Goal: Understand process/instructions: Learn how to perform a task or action

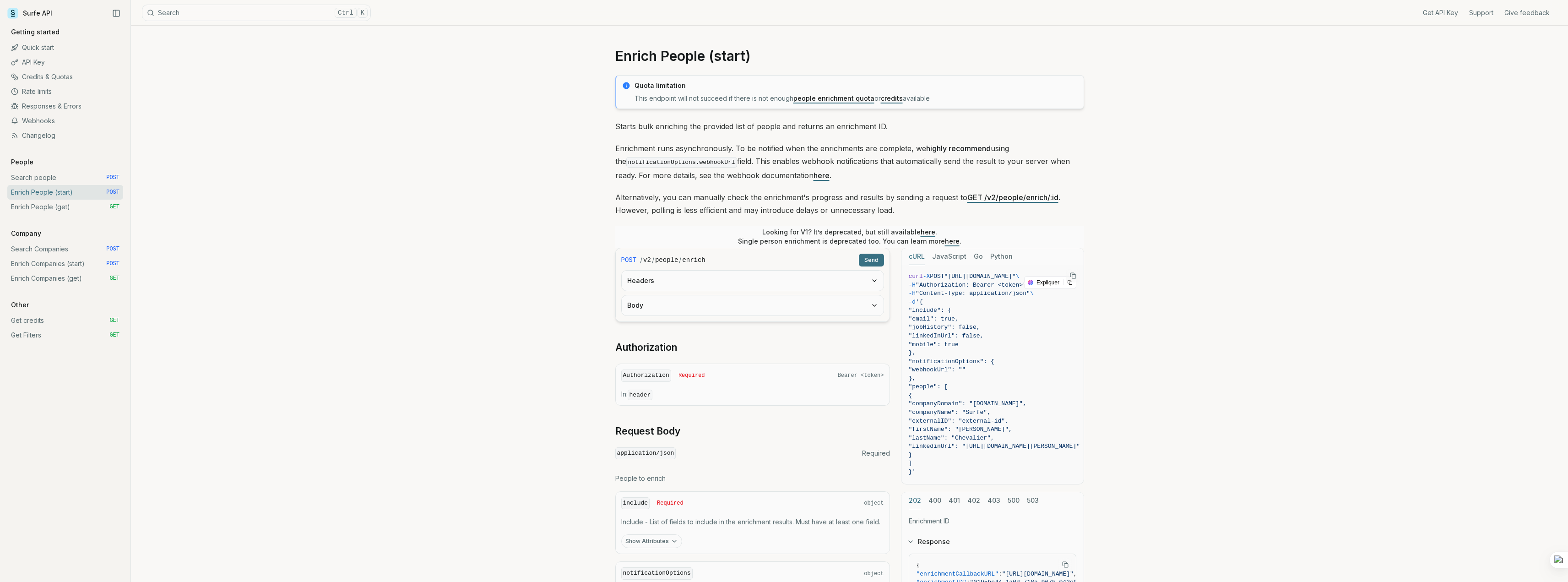
click at [28, 120] on link "Webhooks" at bounding box center [65, 121] width 116 height 15
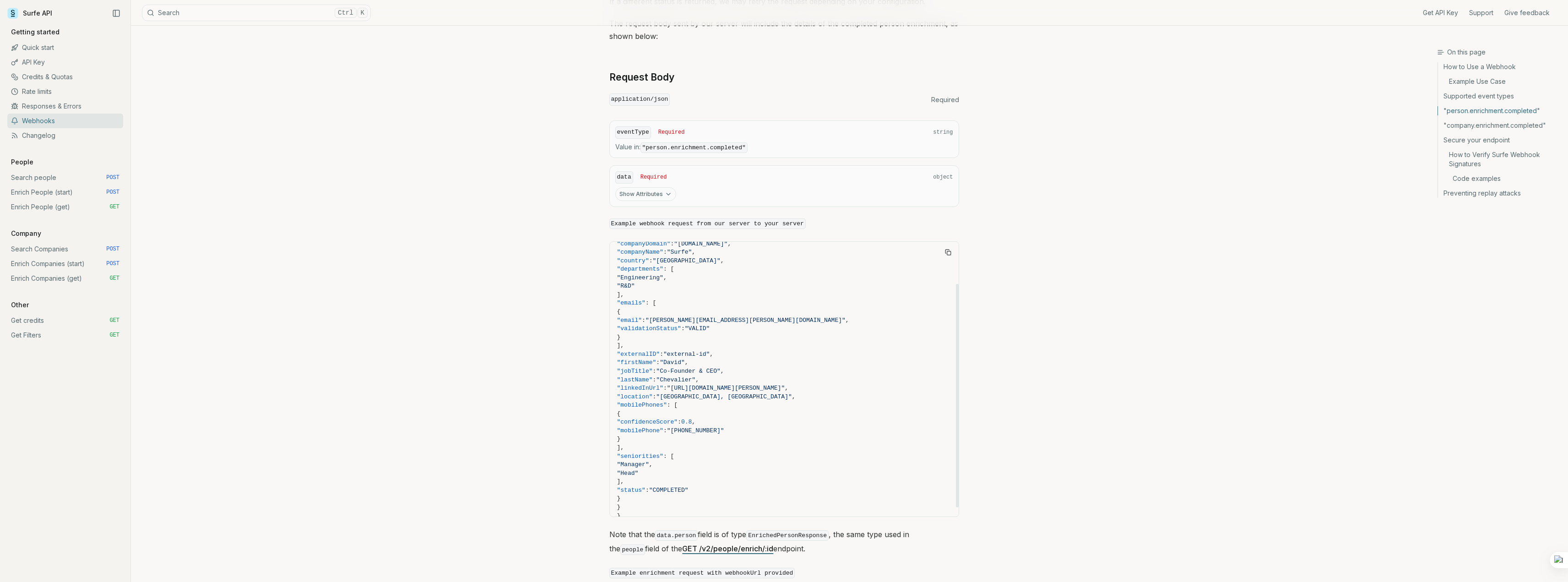
scroll to position [63, 0]
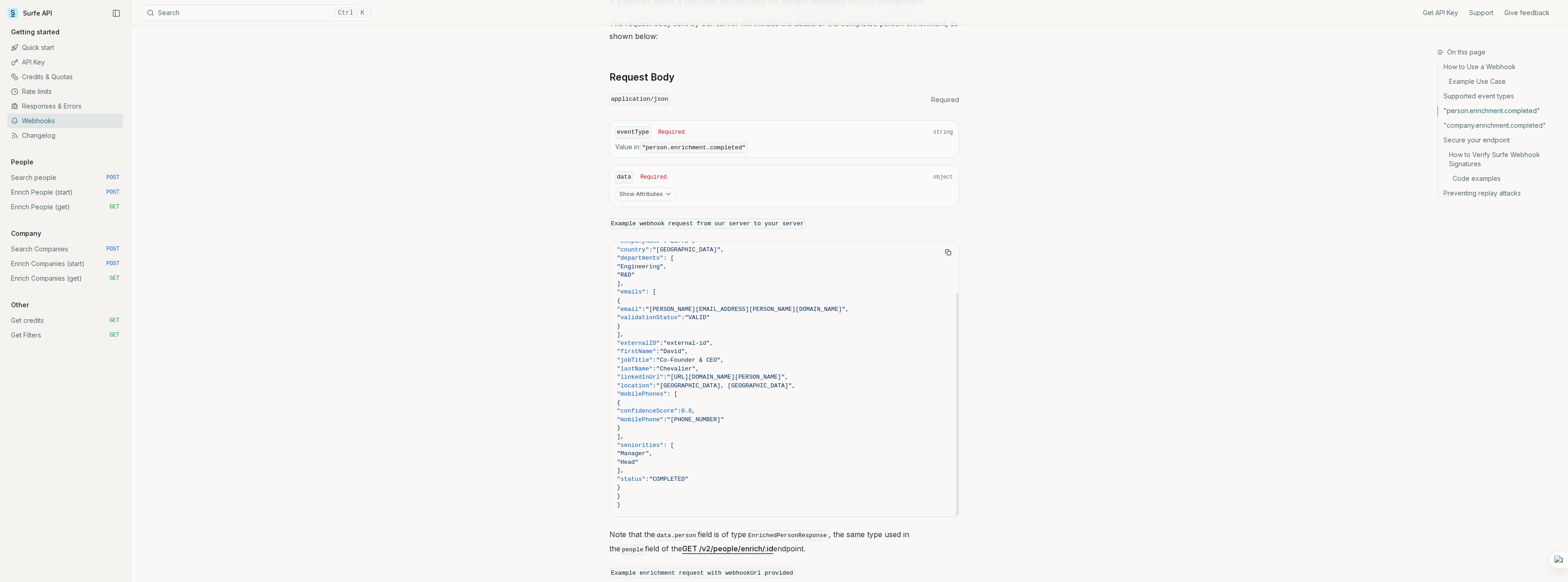
click at [677, 570] on code "Example enrichment request with webhookUrl provided" at bounding box center [703, 573] width 186 height 11
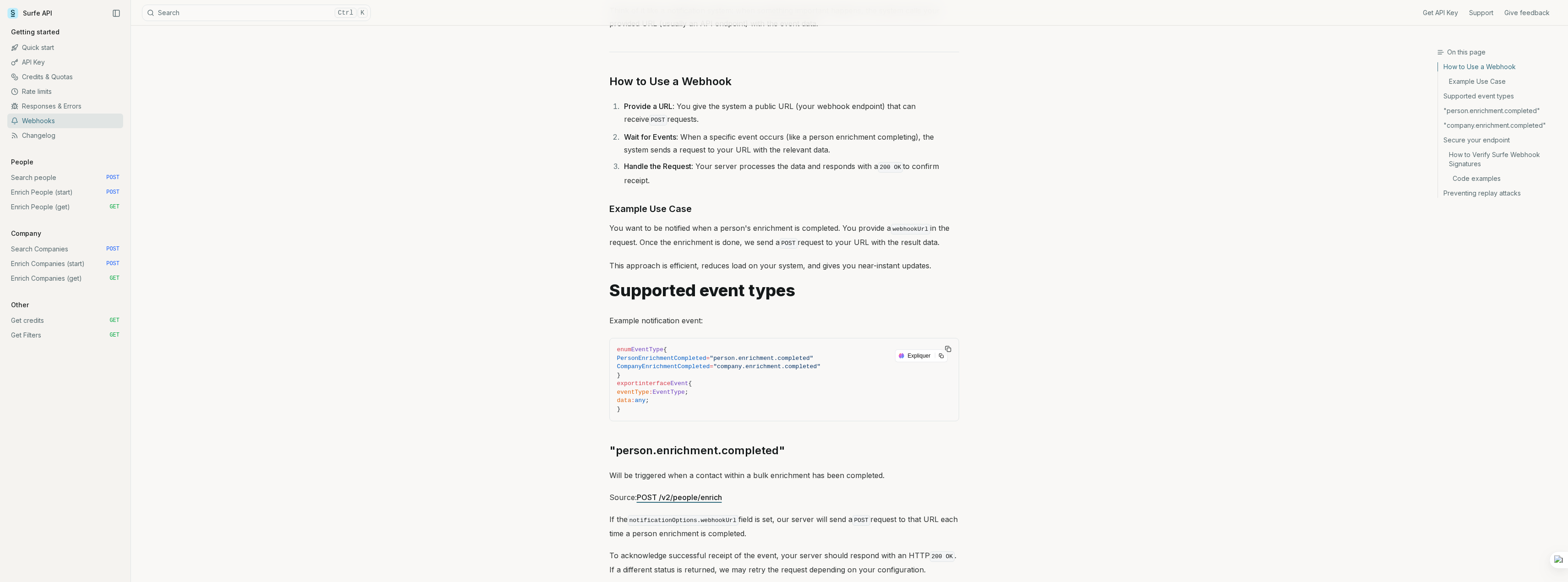
scroll to position [91, 0]
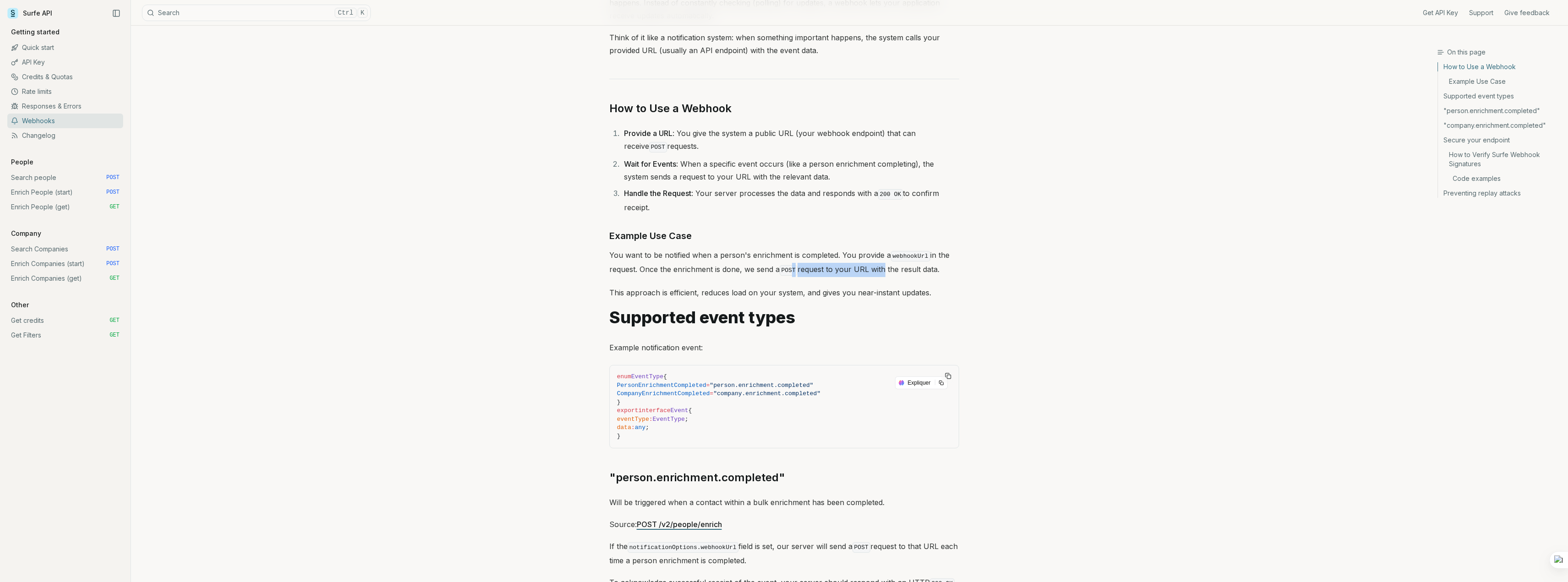
drag, startPoint x: 791, startPoint y: 269, endPoint x: 880, endPoint y: 269, distance: 89.0
click at [880, 269] on p "You want to be notified when a person's enrichment is completed. You provide a …" at bounding box center [784, 262] width 350 height 29
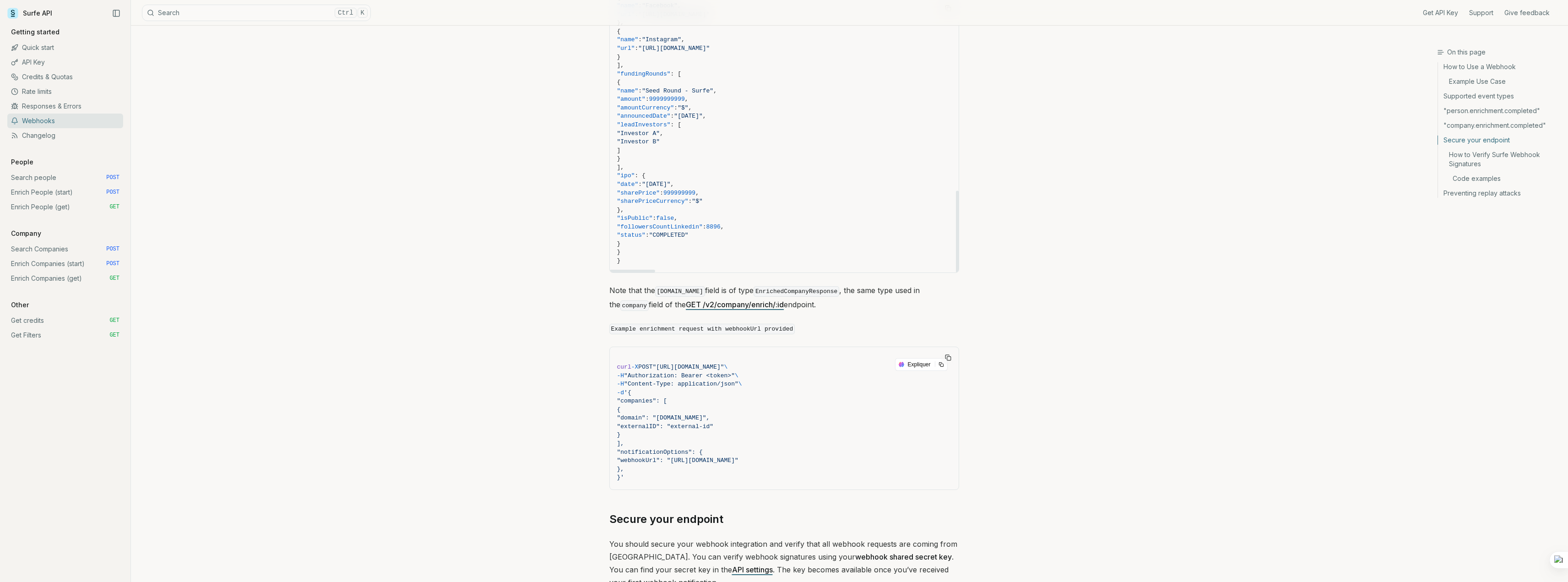
scroll to position [1903, 0]
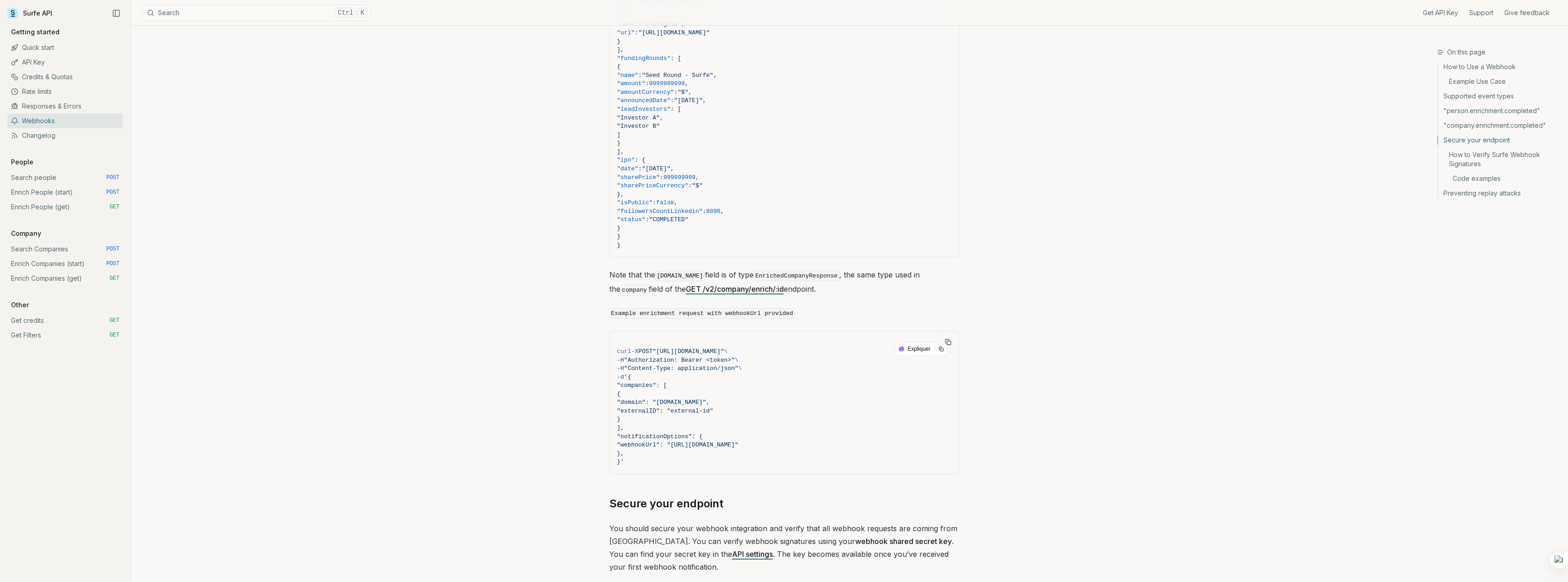
click at [34, 9] on link "Surfe API" at bounding box center [29, 13] width 45 height 14
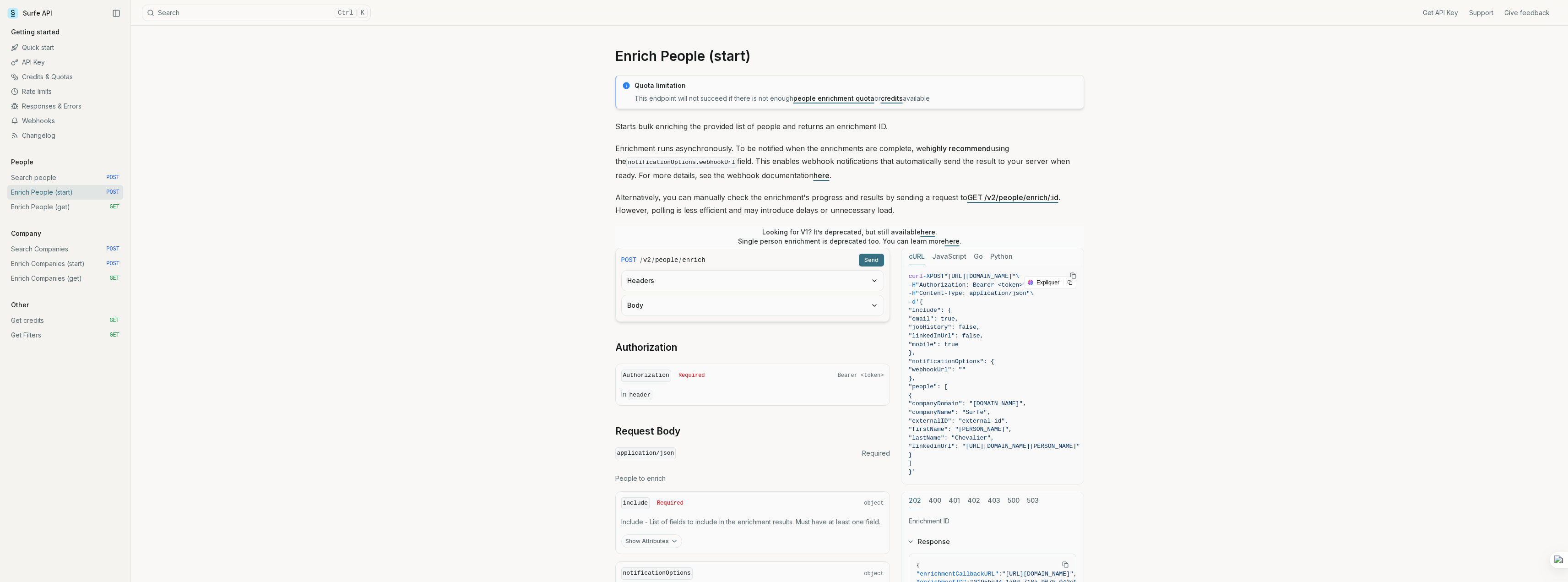
click at [876, 277] on icon "button" at bounding box center [874, 280] width 7 height 7
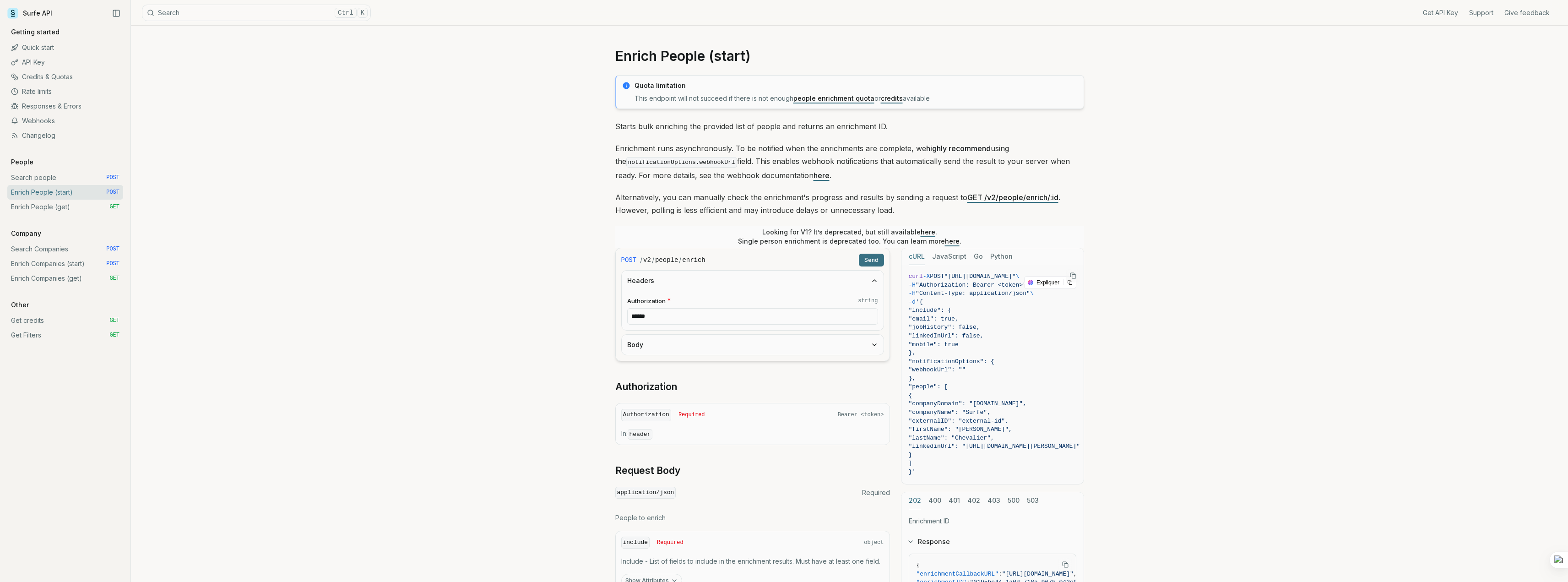
click at [872, 343] on icon "button" at bounding box center [874, 344] width 7 height 7
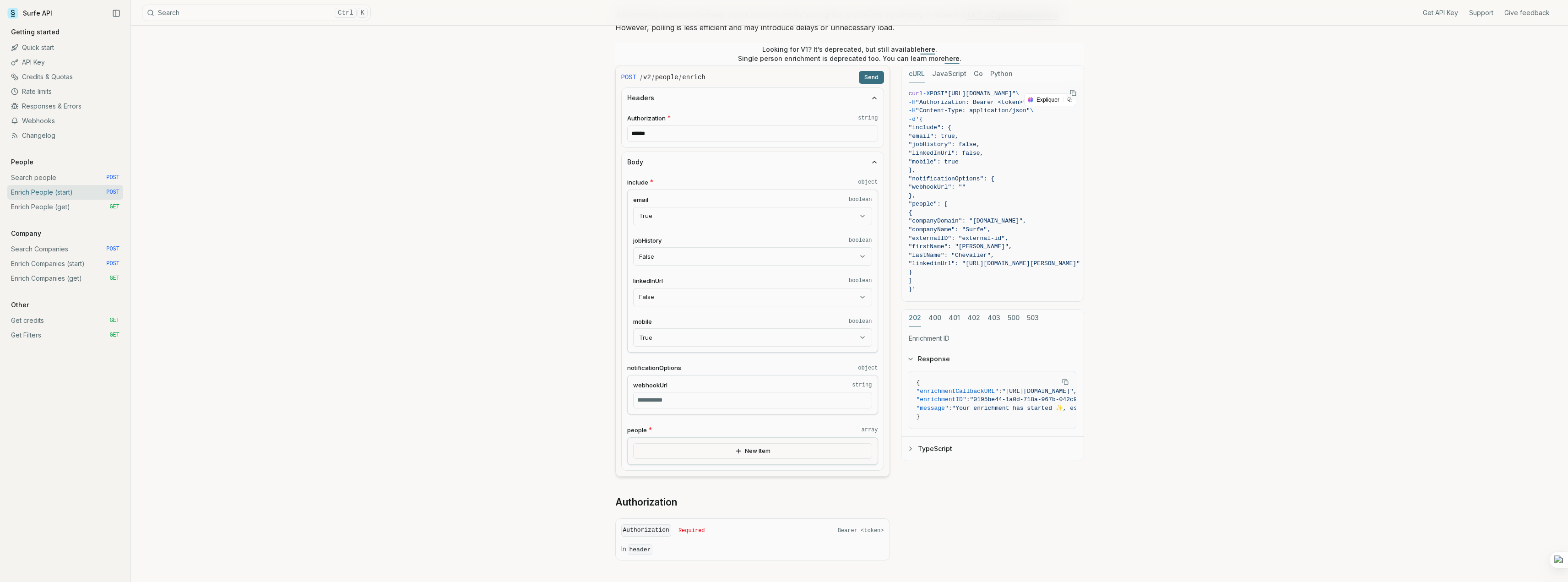
scroll to position [183, 0]
click at [715, 403] on input "webhookUrl string" at bounding box center [752, 399] width 239 height 16
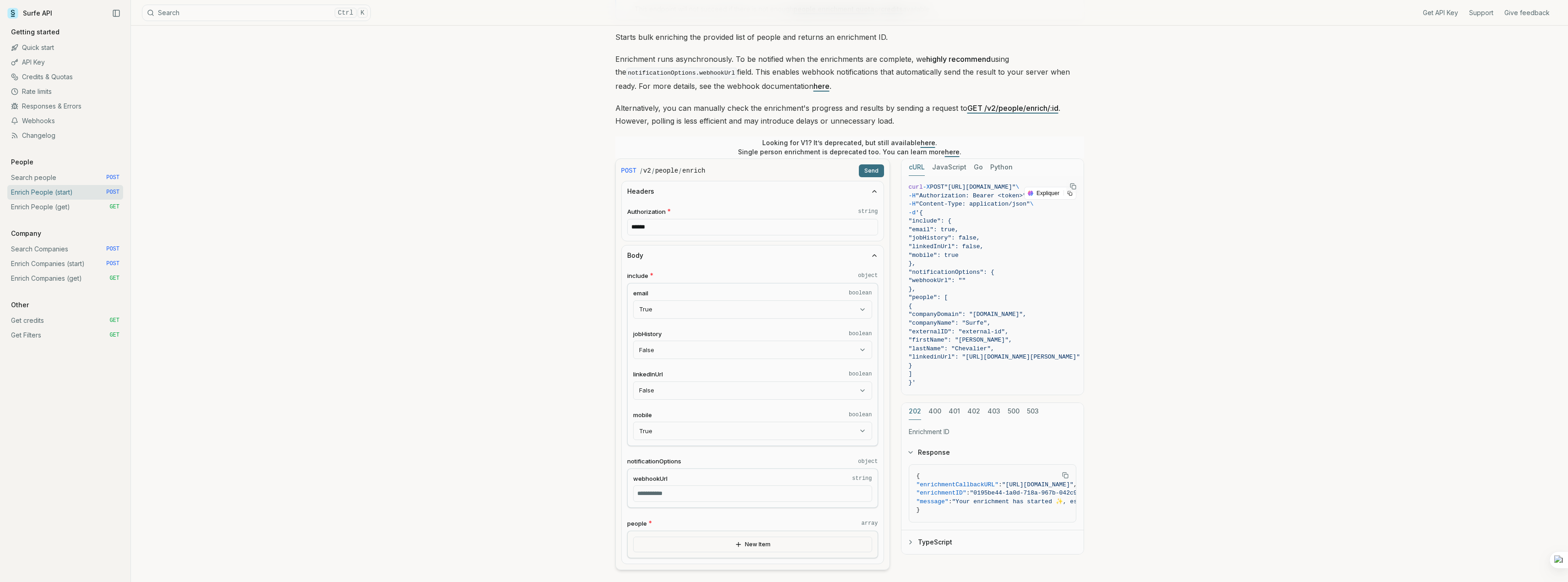
scroll to position [91, 0]
click at [698, 227] on input "******" at bounding box center [753, 225] width 251 height 16
click at [540, 271] on div "Enrich People (start) Quota limitation This endpoint will not succeed if there …" at bounding box center [849, 466] width 1437 height 1065
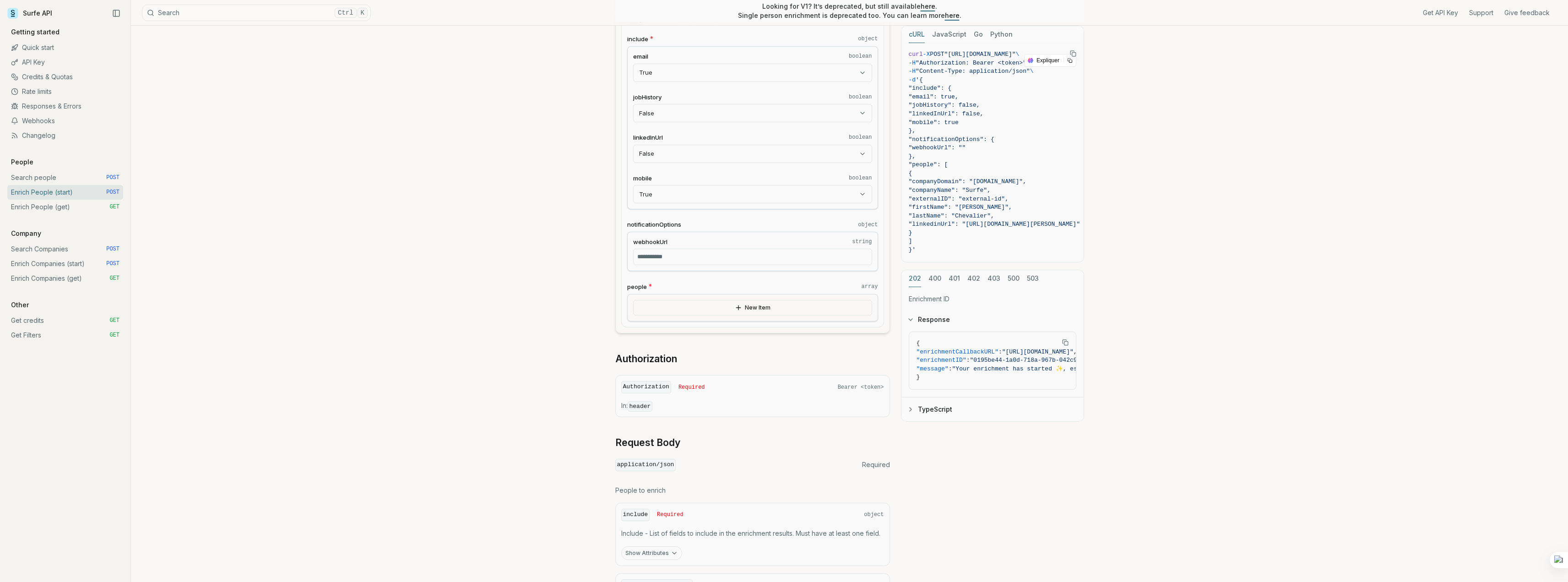
scroll to position [325, 0]
click at [668, 255] on input "webhookUrl string" at bounding box center [752, 258] width 239 height 16
paste input "**********"
type input "**********"
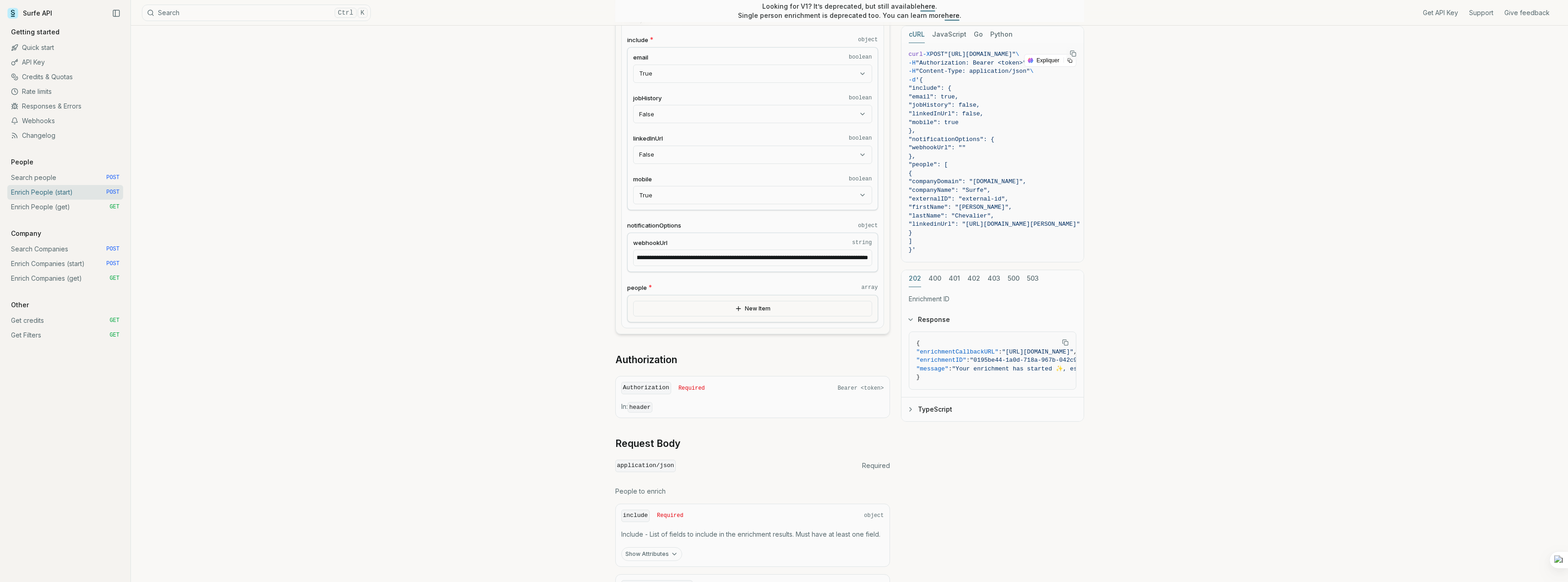
scroll to position [0, 0]
click at [800, 280] on div "**********" at bounding box center [753, 179] width 251 height 287
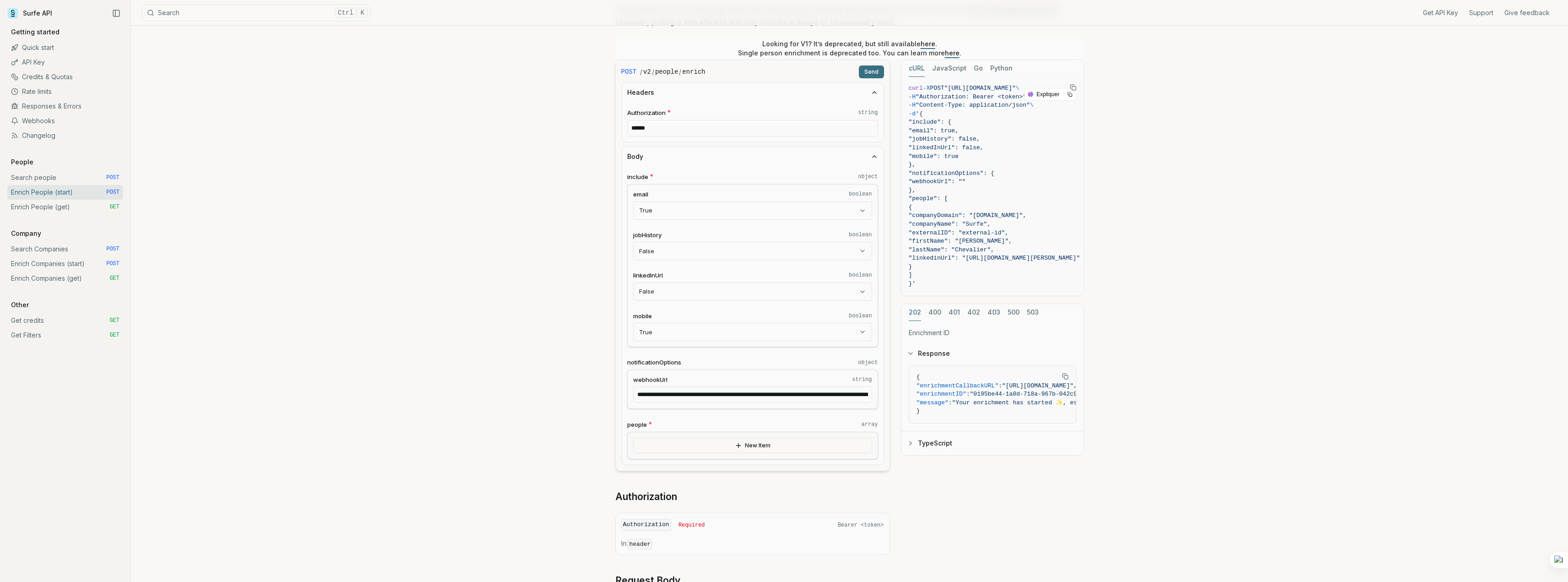
scroll to position [187, 0]
click at [866, 73] on button "Send" at bounding box center [871, 73] width 25 height 13
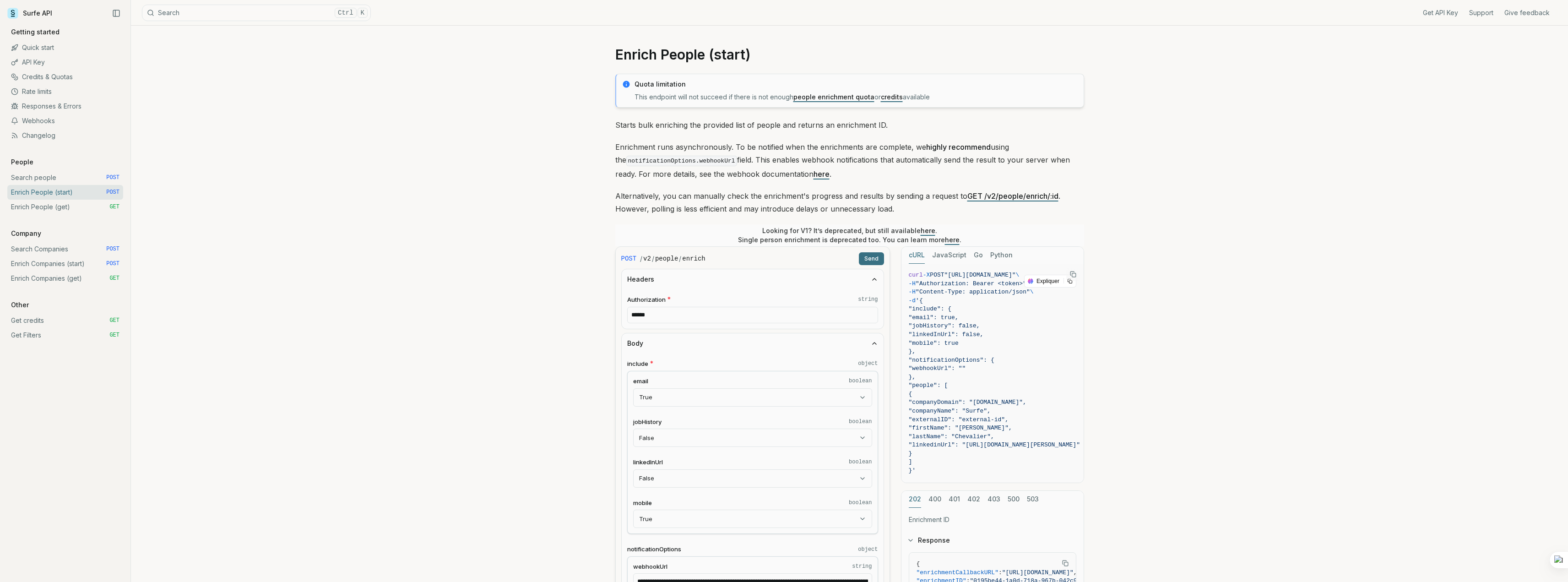
scroll to position [0, 0]
click at [813, 176] on link "here" at bounding box center [821, 175] width 16 height 9
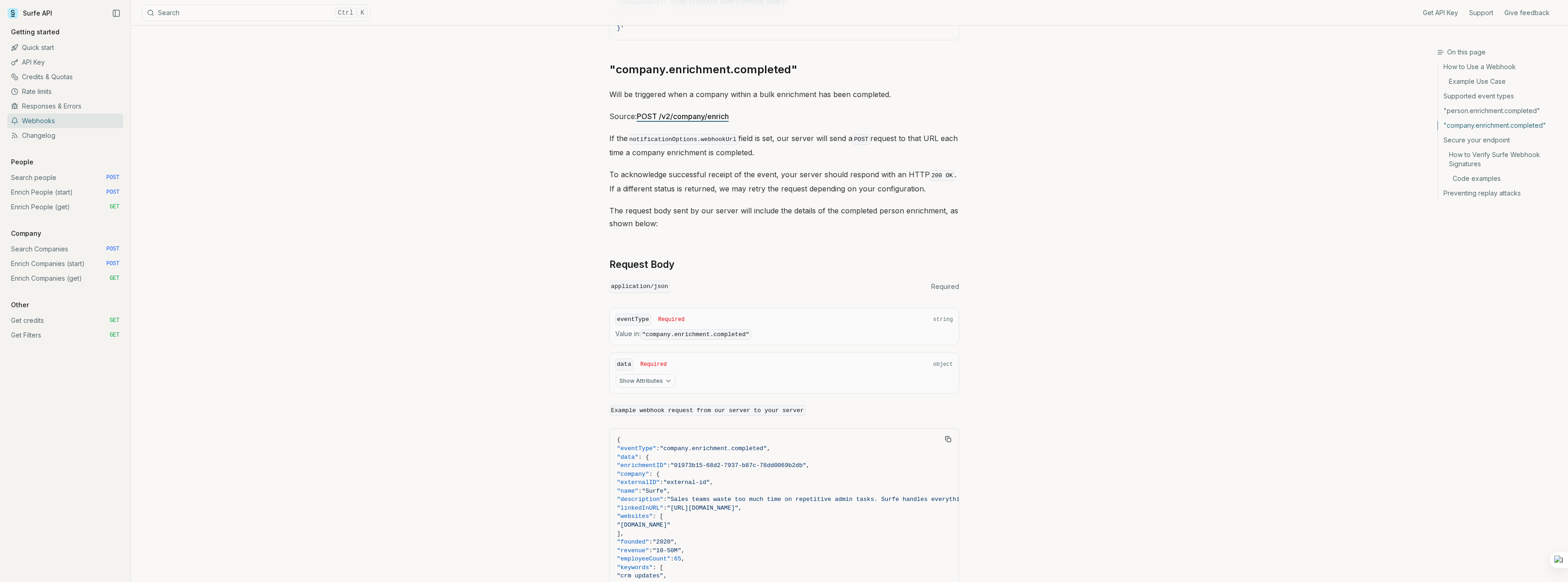
scroll to position [1465, 0]
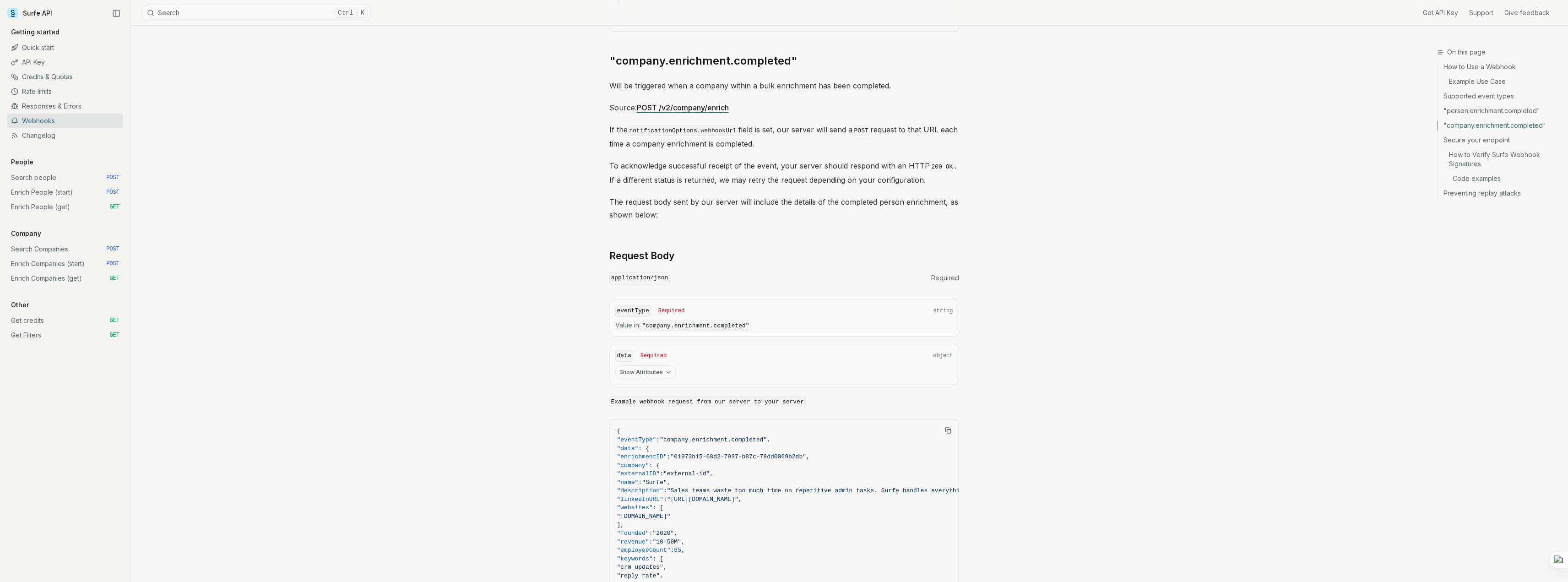
click at [36, 192] on link "Enrich People (start) POST" at bounding box center [65, 192] width 116 height 15
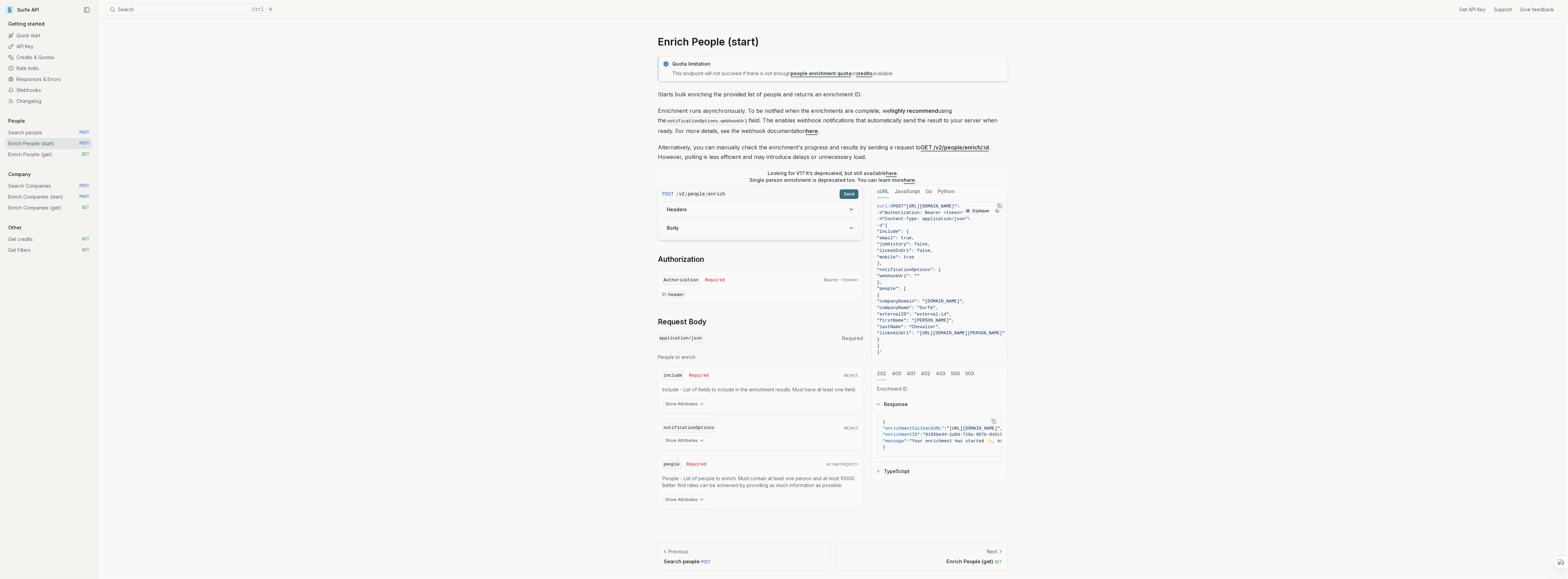
click at [25, 6] on link "Surfe API" at bounding box center [22, 10] width 33 height 10
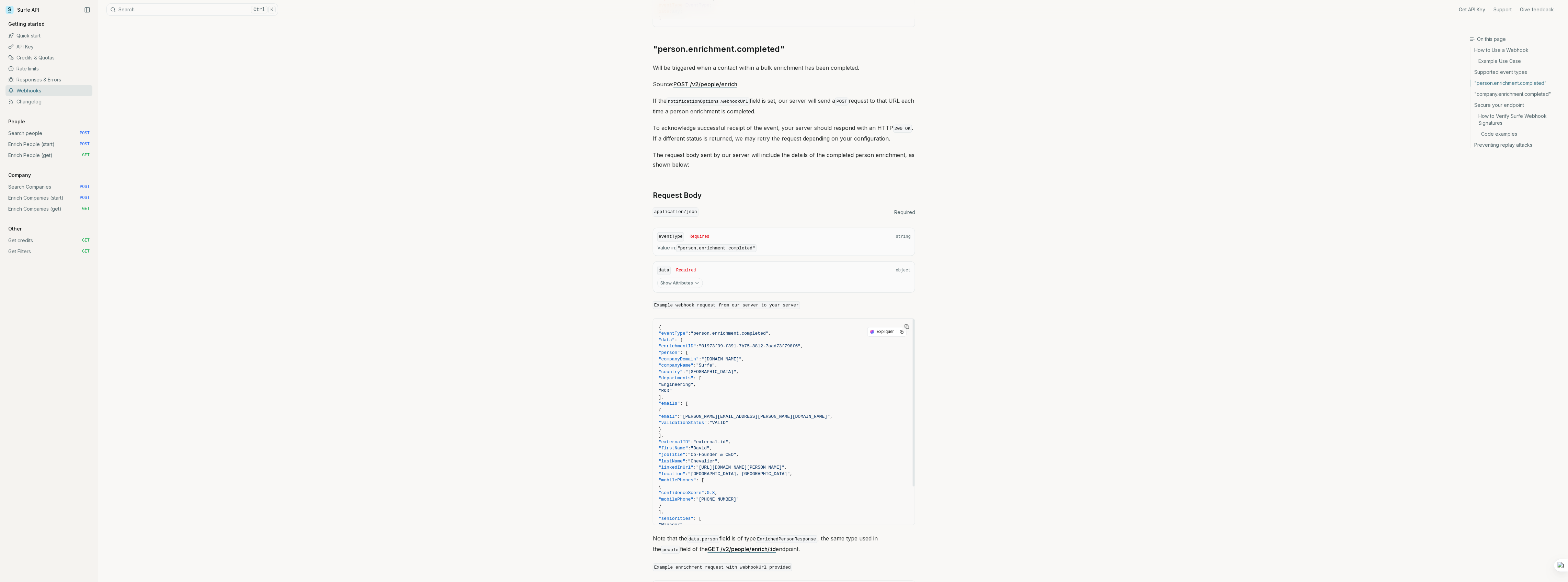
scroll to position [366, 0]
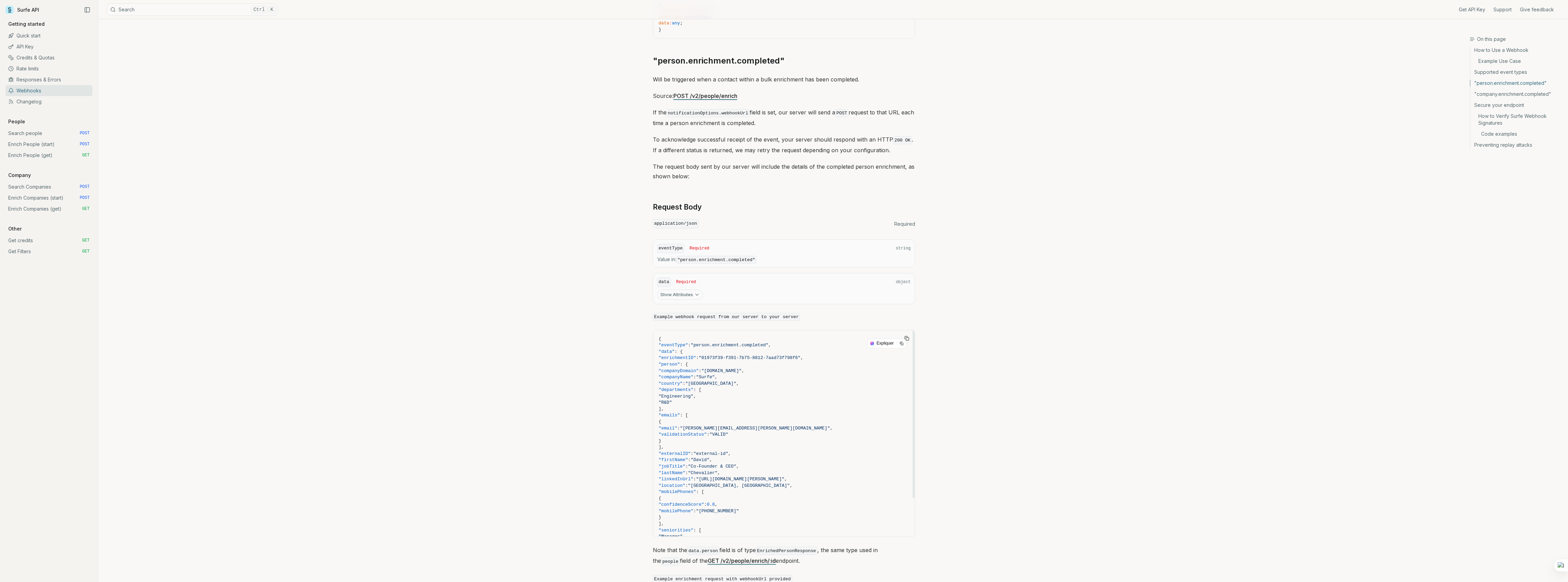
click at [704, 244] on div "eventType Required string" at bounding box center [784, 248] width 254 height 9
click at [699, 248] on span "Required" at bounding box center [699, 248] width 20 height 6
click at [707, 256] on code ""person.enrichment.completed"" at bounding box center [716, 259] width 80 height 8
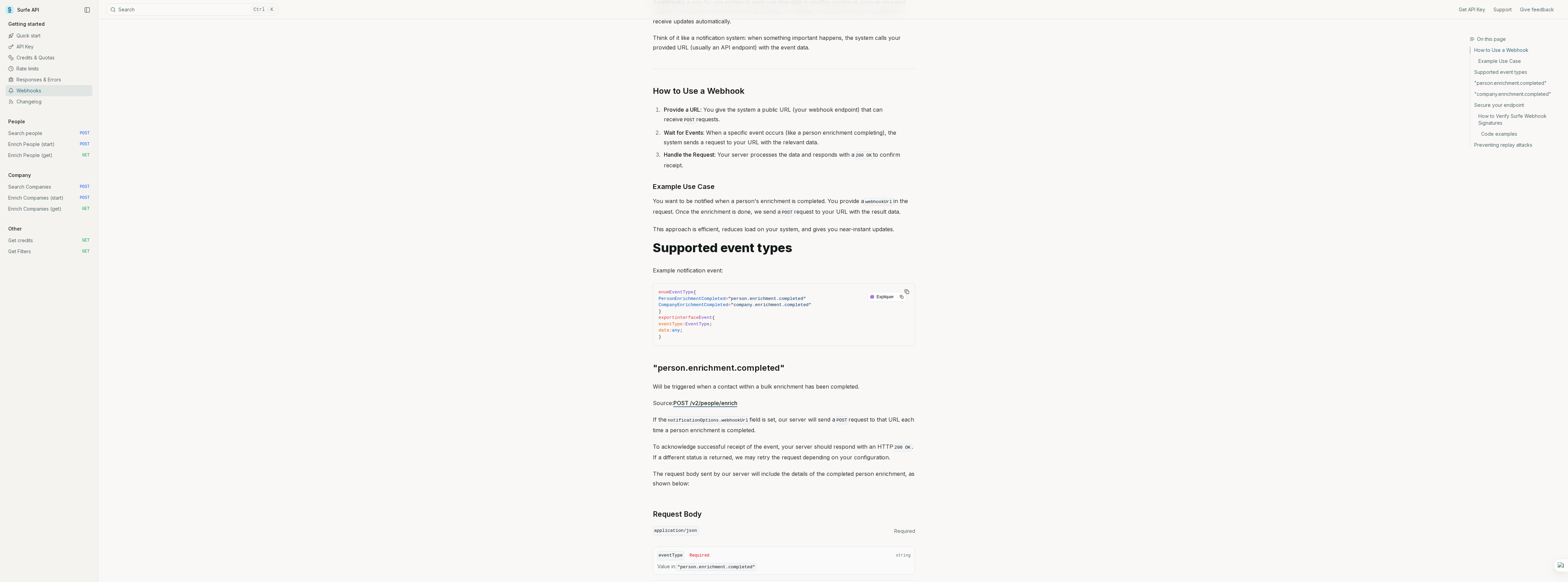
scroll to position [45, 0]
